Goal: Information Seeking & Learning: Find specific fact

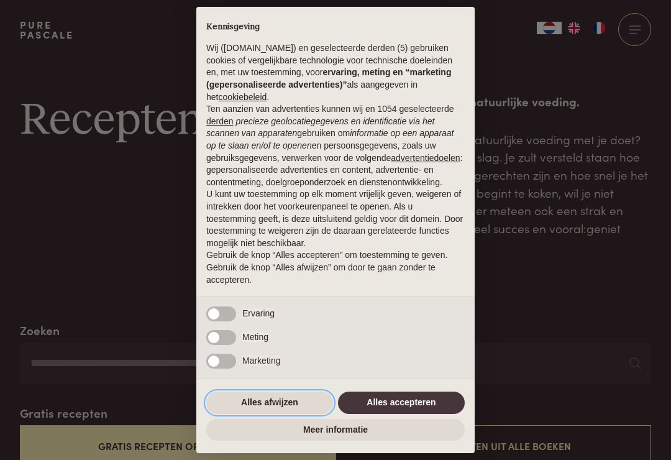
click at [255, 404] on button "Alles afwijzen" at bounding box center [269, 402] width 127 height 22
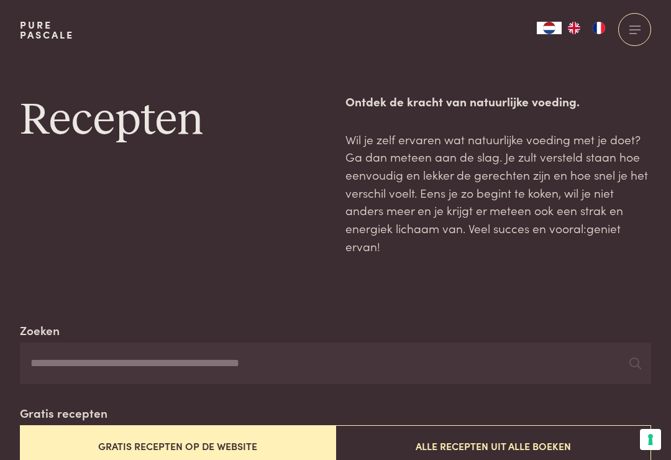
click at [51, 348] on input "Zoeken" at bounding box center [335, 363] width 631 height 42
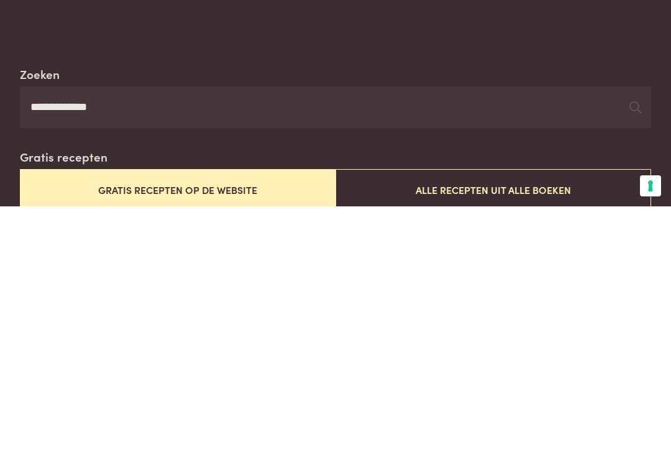
click at [635, 355] on icon at bounding box center [635, 361] width 12 height 12
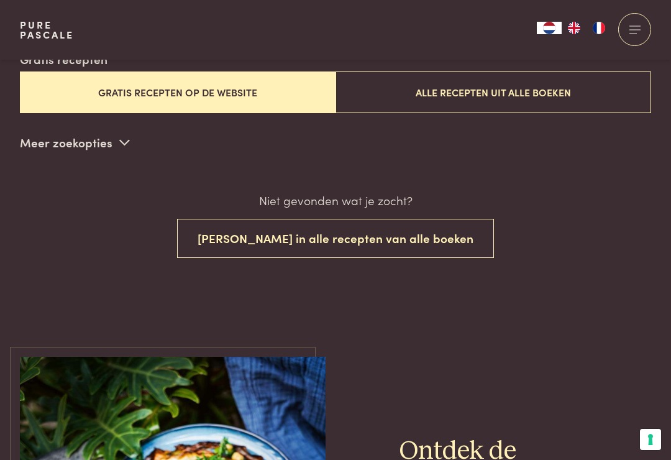
click at [111, 86] on button "Gratis recepten op de website" at bounding box center [178, 92] width 316 height 42
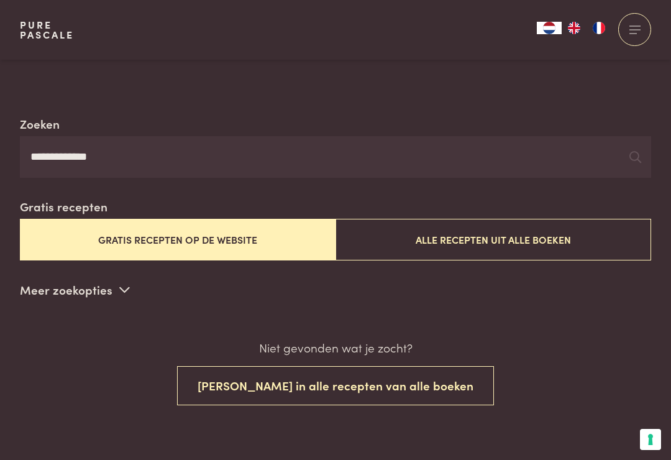
scroll to position [200, 0]
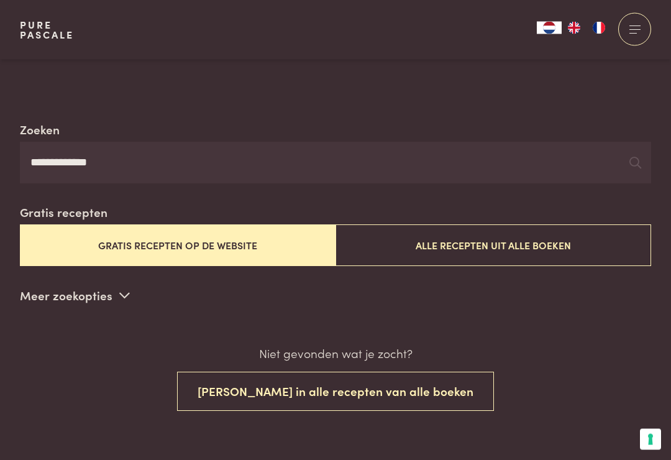
click at [631, 170] on input "**********" at bounding box center [335, 163] width 631 height 42
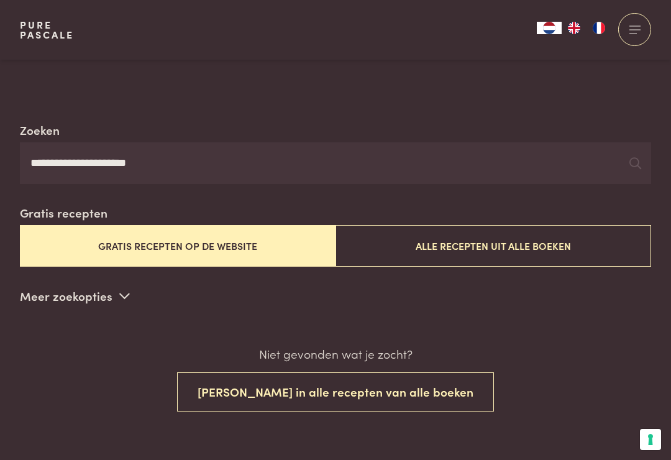
type input "**********"
click at [635, 157] on icon at bounding box center [635, 163] width 12 height 12
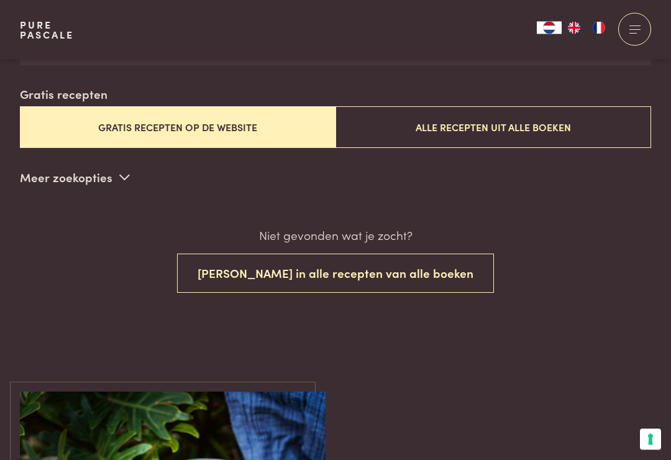
scroll to position [319, 0]
click at [128, 122] on button "Gratis recepten op de website" at bounding box center [178, 127] width 316 height 42
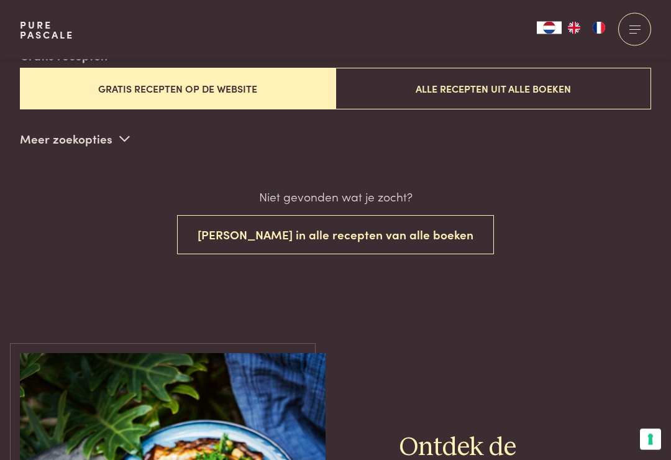
scroll to position [334, 0]
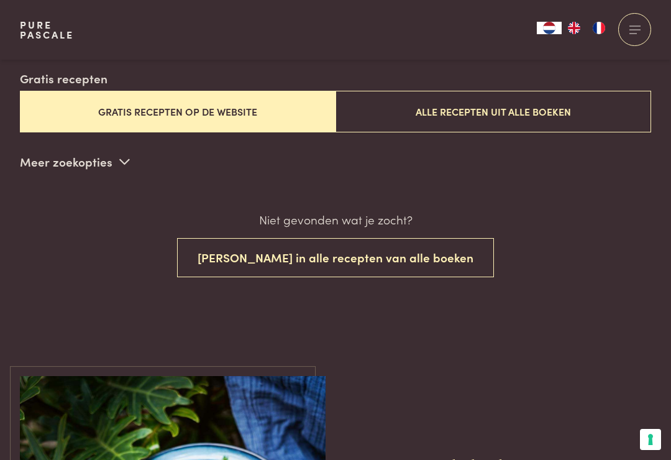
click at [257, 254] on button "[PERSON_NAME] in alle recepten van alle boeken" at bounding box center [335, 257] width 317 height 39
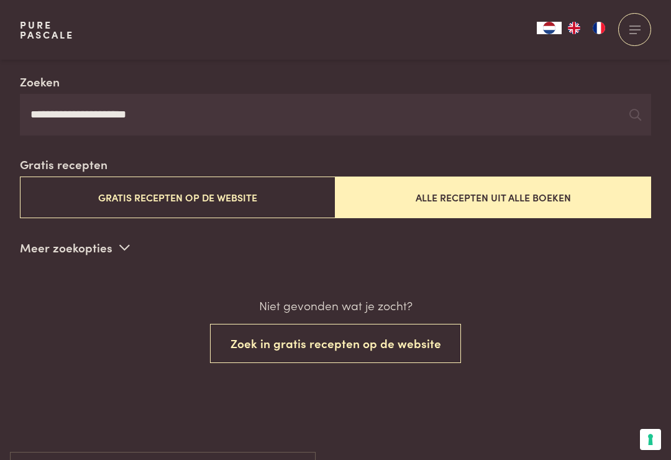
scroll to position [248, 0]
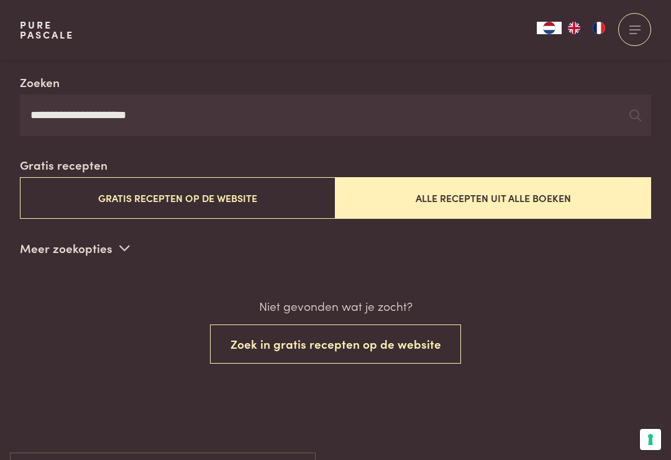
click at [80, 320] on div "Niet gevonden wat je zocht? Zoek in gratis recepten op de website" at bounding box center [335, 330] width 631 height 66
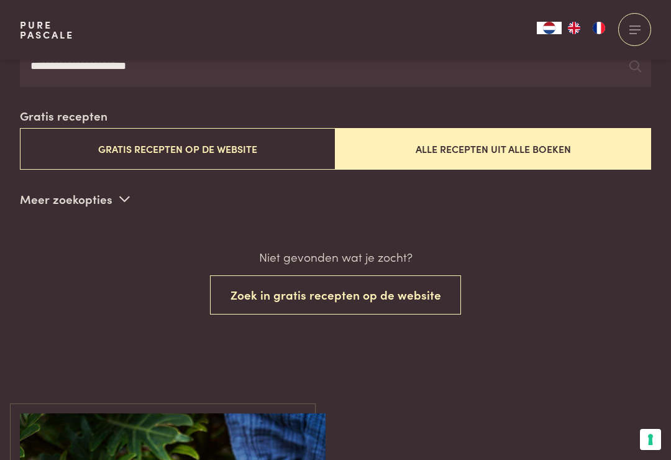
scroll to position [301, 0]
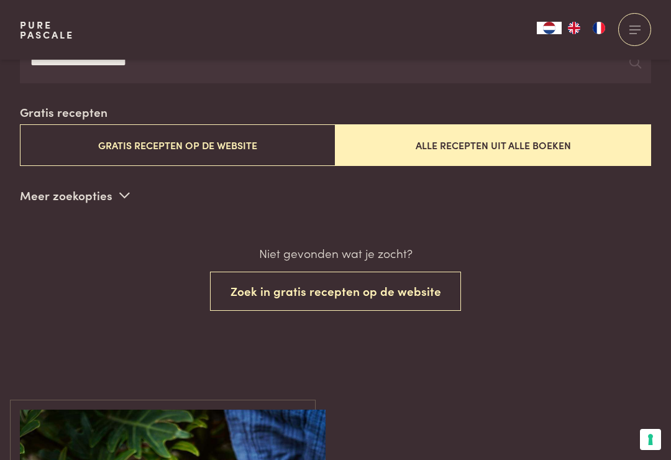
click at [125, 186] on span at bounding box center [124, 195] width 11 height 19
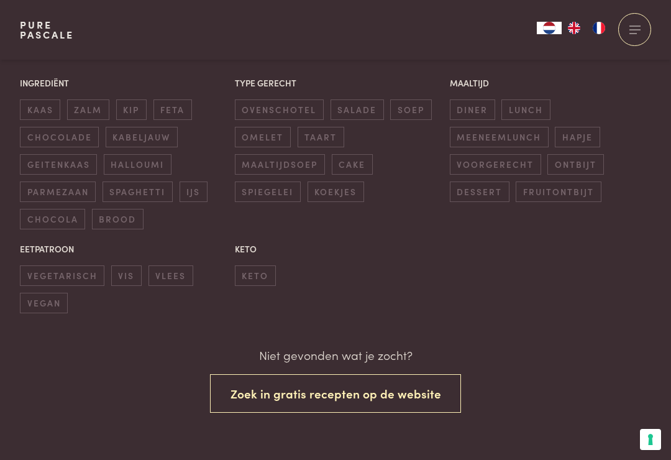
scroll to position [450, 0]
click at [271, 107] on span "ovenschotel" at bounding box center [279, 111] width 89 height 20
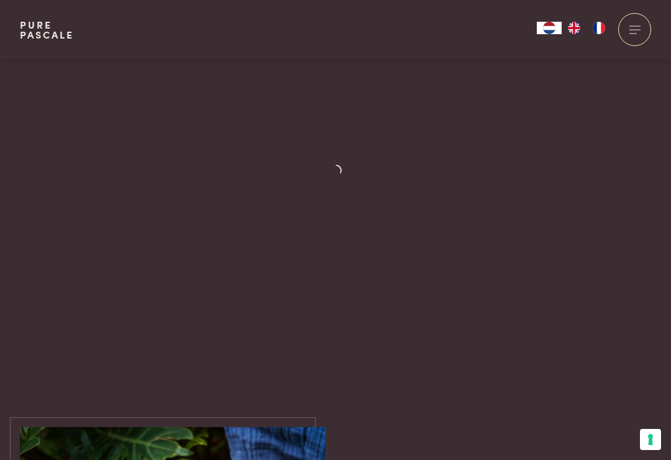
scroll to position [745, 0]
click at [635, 32] on div at bounding box center [634, 29] width 33 height 33
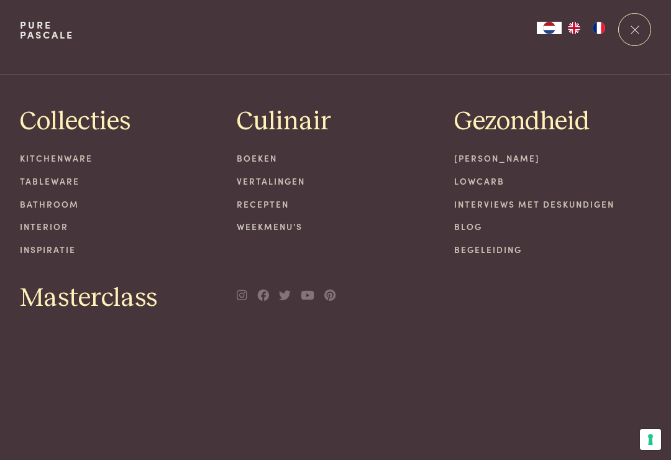
click at [645, 26] on div at bounding box center [634, 29] width 33 height 33
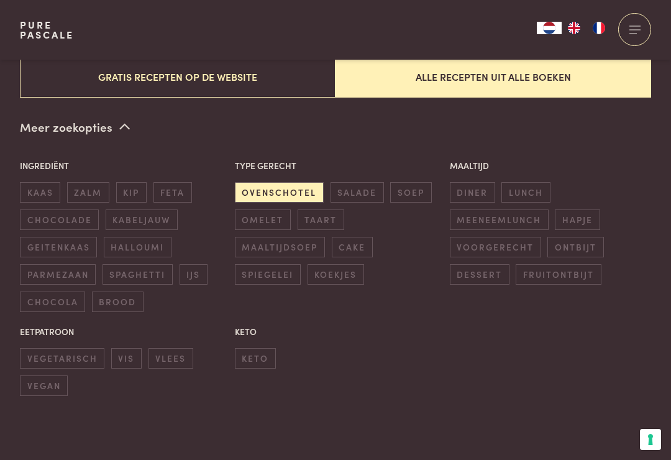
scroll to position [368, 0]
